Goal: Task Accomplishment & Management: Manage account settings

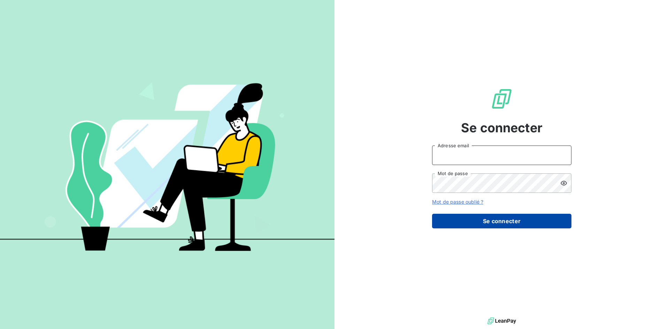
type input "[EMAIL_ADDRESS][DOMAIN_NAME]"
click at [554, 225] on button "Se connecter" at bounding box center [501, 221] width 139 height 15
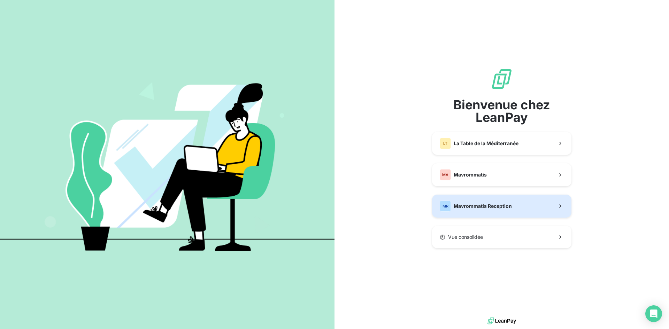
click at [550, 211] on button "MR [PERSON_NAME] Reception" at bounding box center [501, 206] width 139 height 23
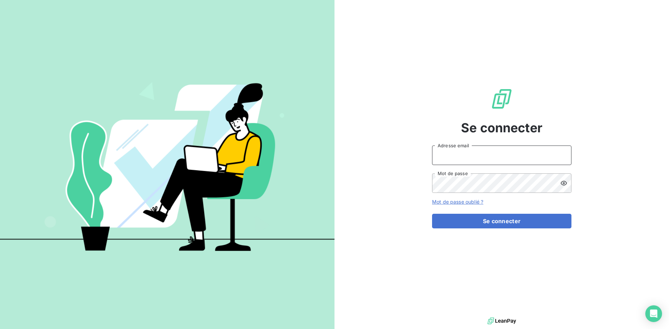
type input "[EMAIL_ADDRESS][DOMAIN_NAME]"
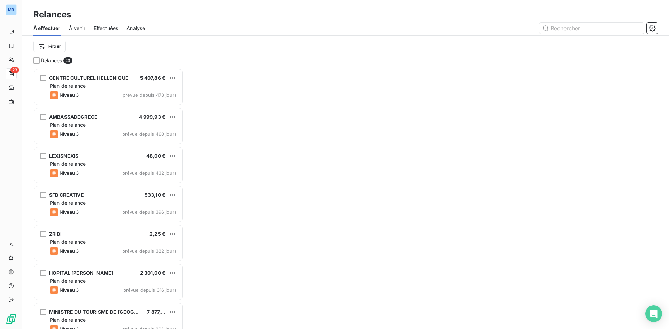
scroll to position [256, 145]
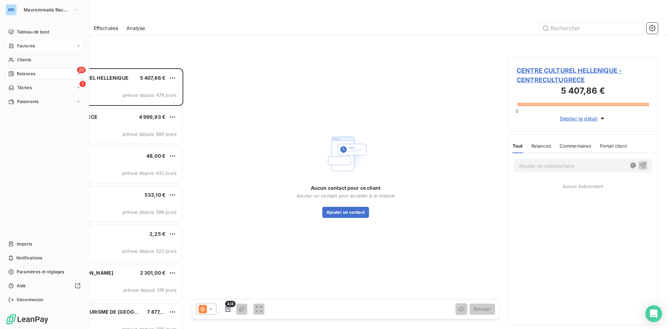
click at [22, 45] on span "Factures" at bounding box center [26, 46] width 18 height 6
click at [41, 37] on div "Tableau de bord" at bounding box center [45, 31] width 78 height 11
